Goal: Browse casually

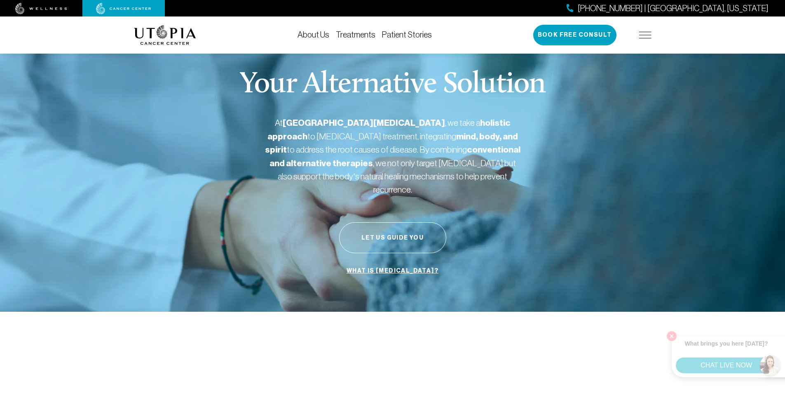
click at [9, 4] on link at bounding box center [41, 8] width 82 height 12
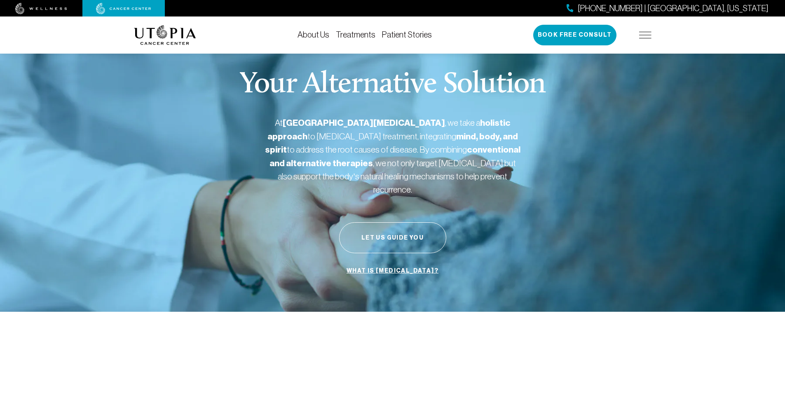
click at [98, 4] on img at bounding box center [123, 9] width 55 height 12
